Goal: Check status: Check status

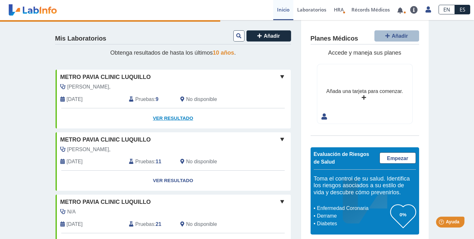
click at [165, 117] on link "Ver Resultado" at bounding box center [172, 118] width 235 height 20
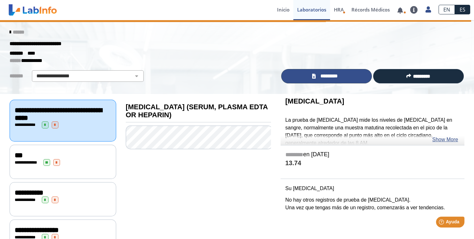
click at [328, 77] on span "*********" at bounding box center [328, 75] width 23 height 7
